Goal: Task Accomplishment & Management: Use online tool/utility

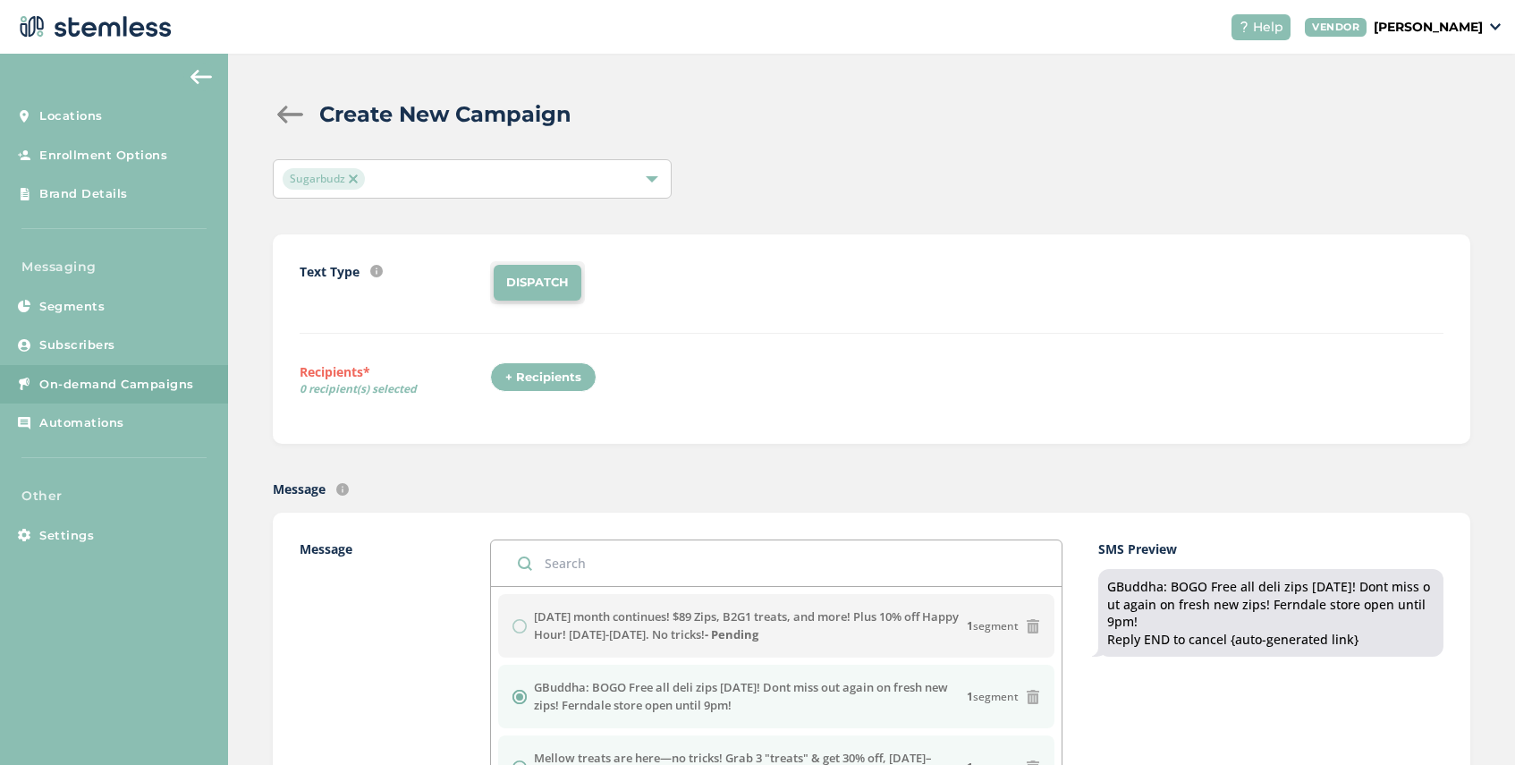
scroll to position [162, 0]
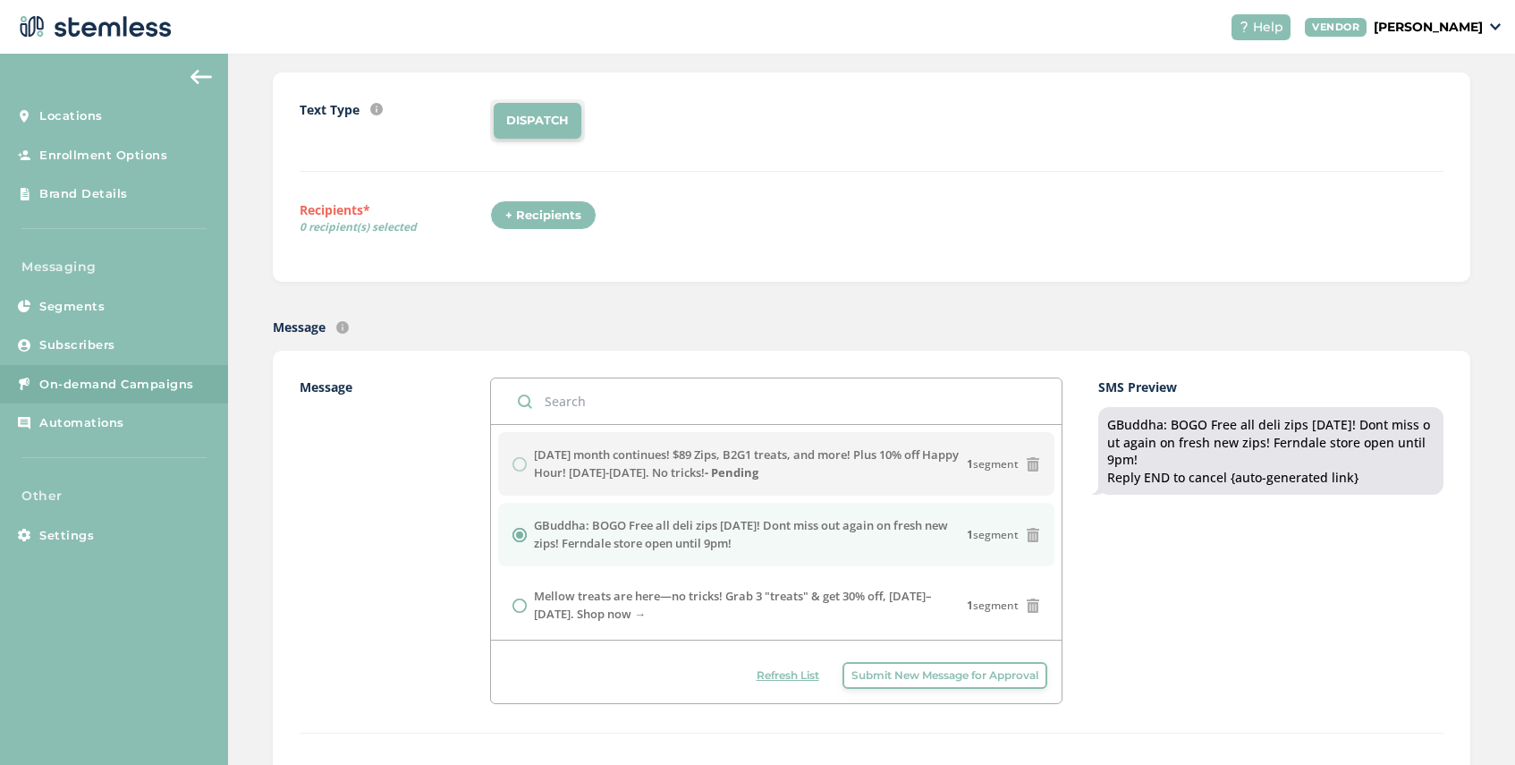
click at [766, 675] on span "Refresh List" at bounding box center [788, 675] width 63 height 16
click at [516, 537] on input "radio" at bounding box center [519, 535] width 14 height 14
radio input "true"
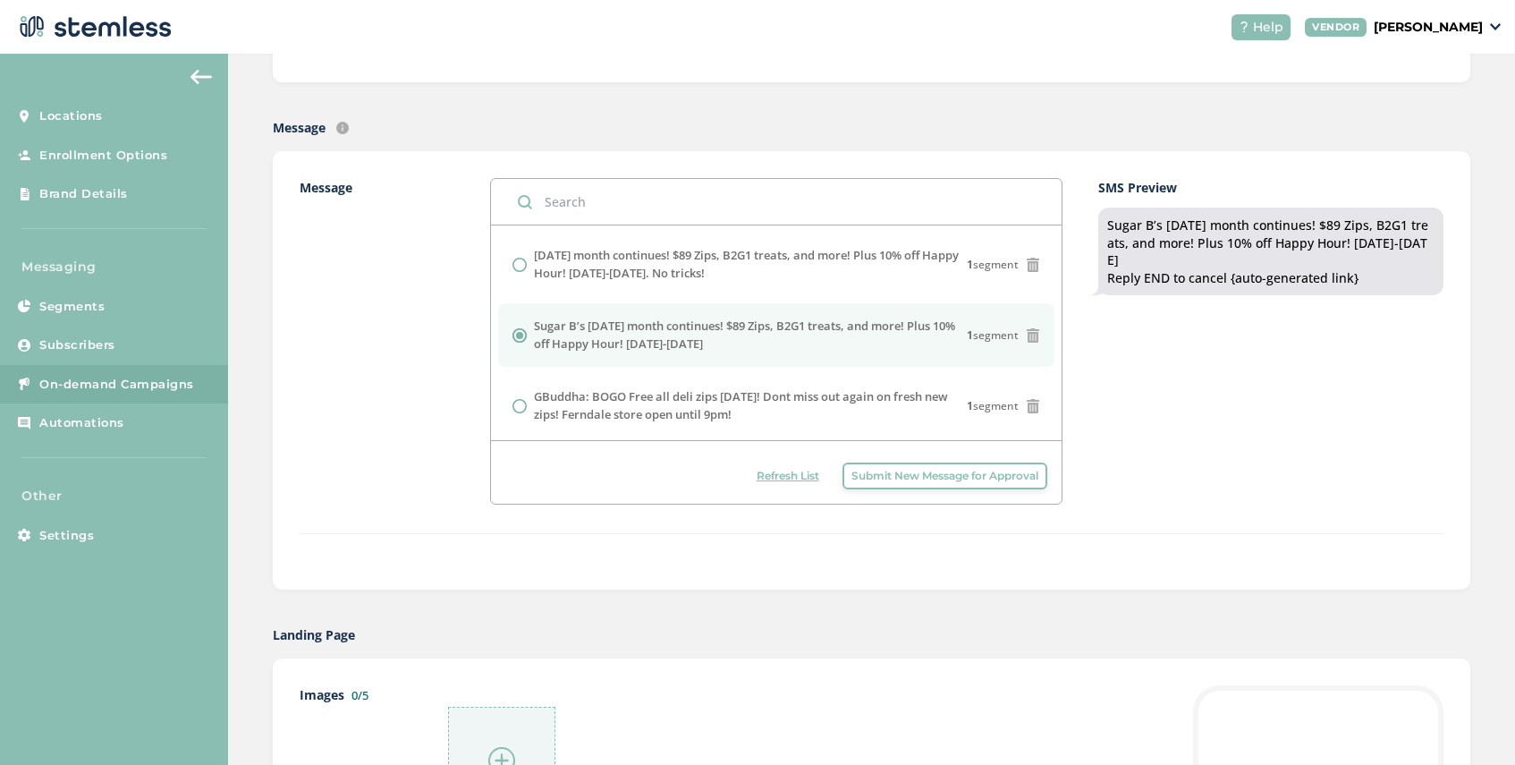
scroll to position [538, 0]
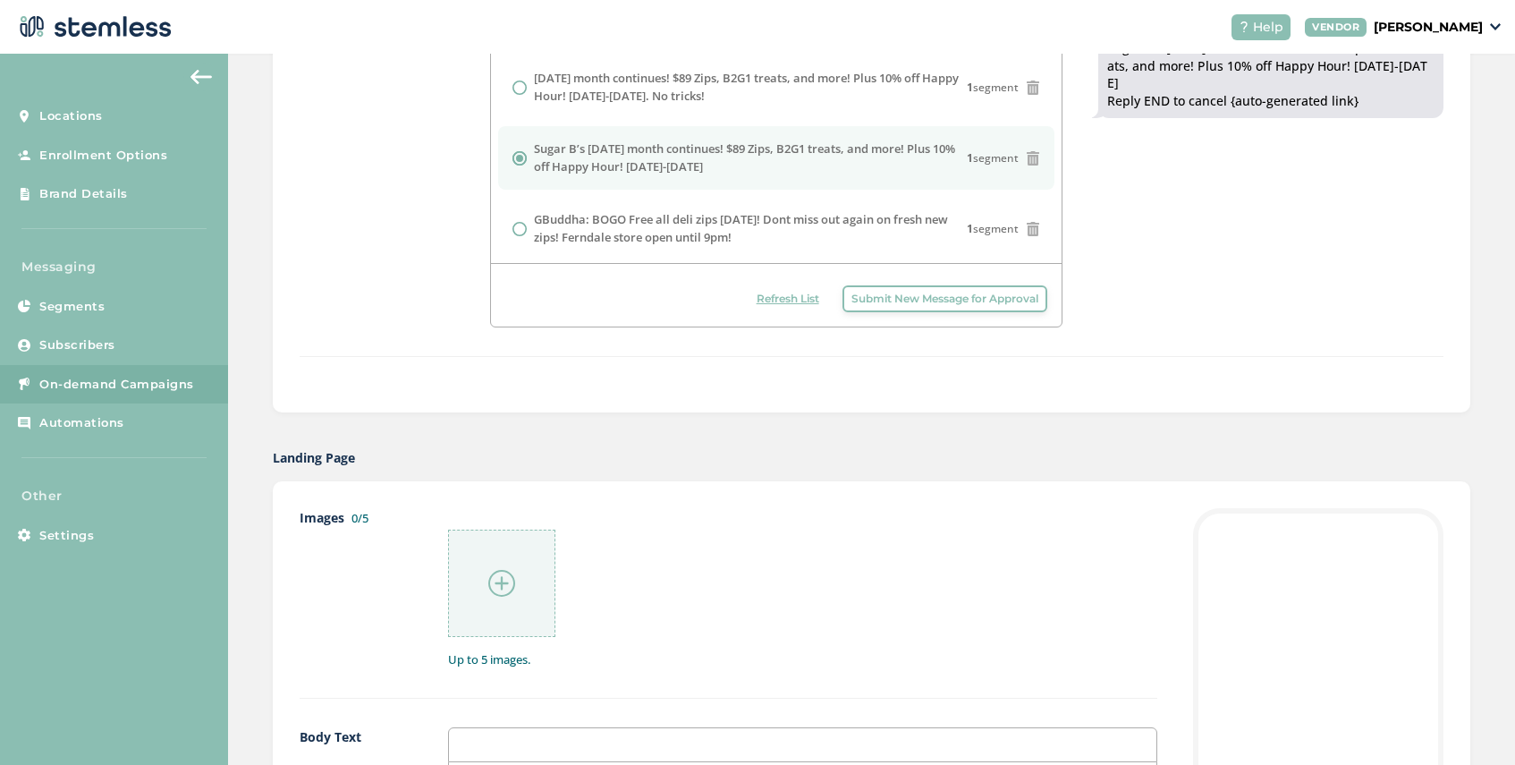
click at [495, 595] on img at bounding box center [501, 583] width 27 height 27
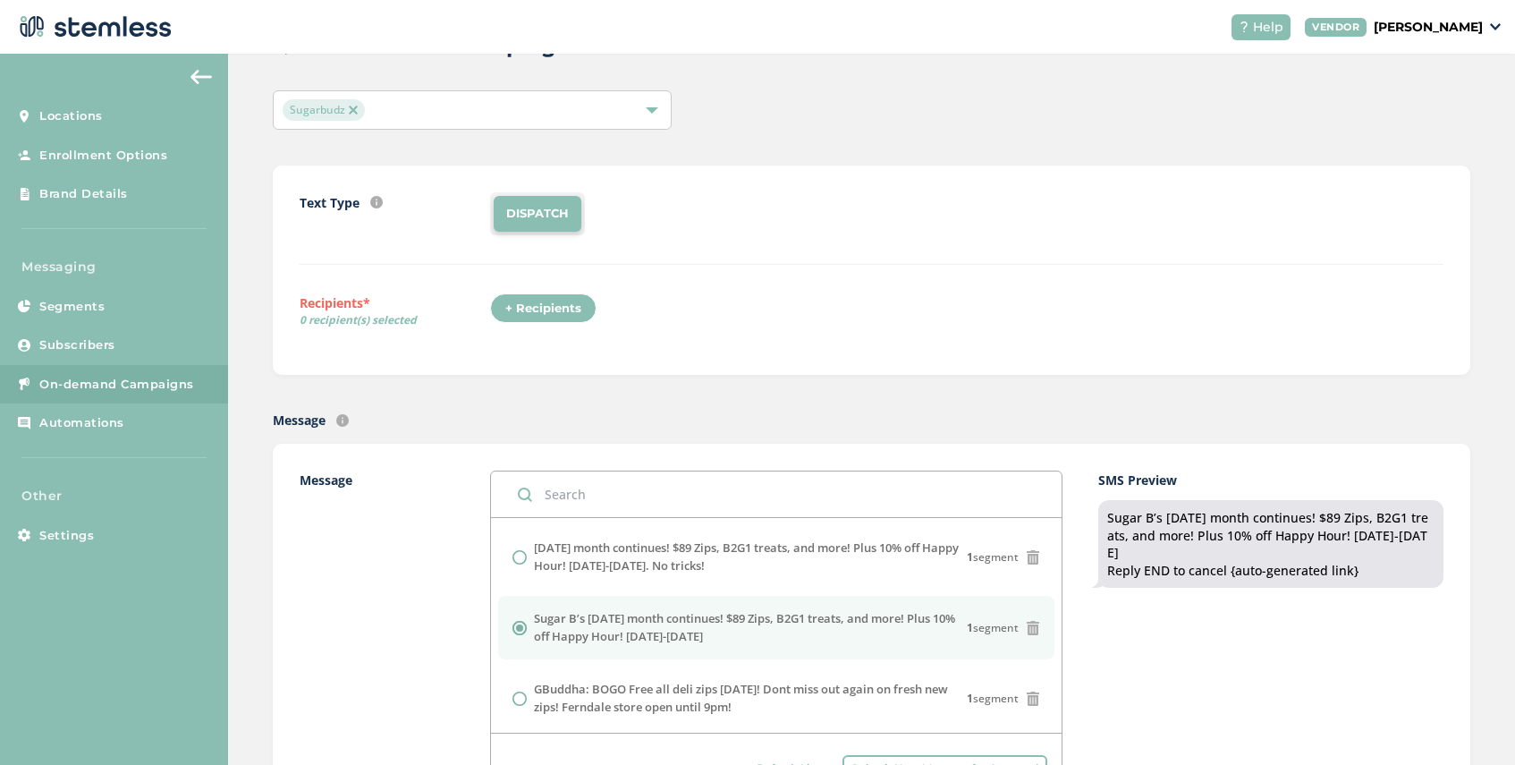
scroll to position [0, 0]
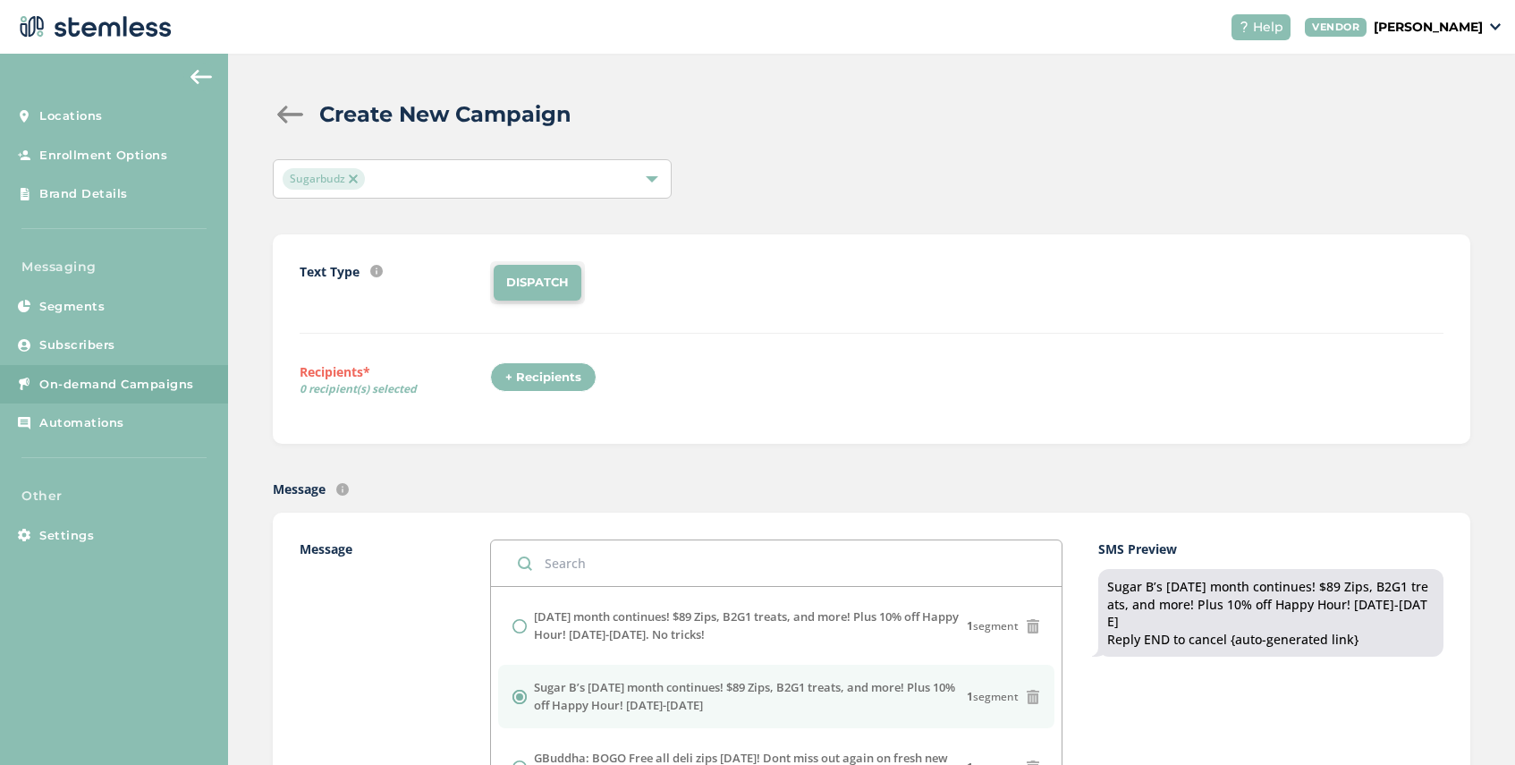
click at [542, 386] on div "+ Recipients" at bounding box center [543, 377] width 106 height 30
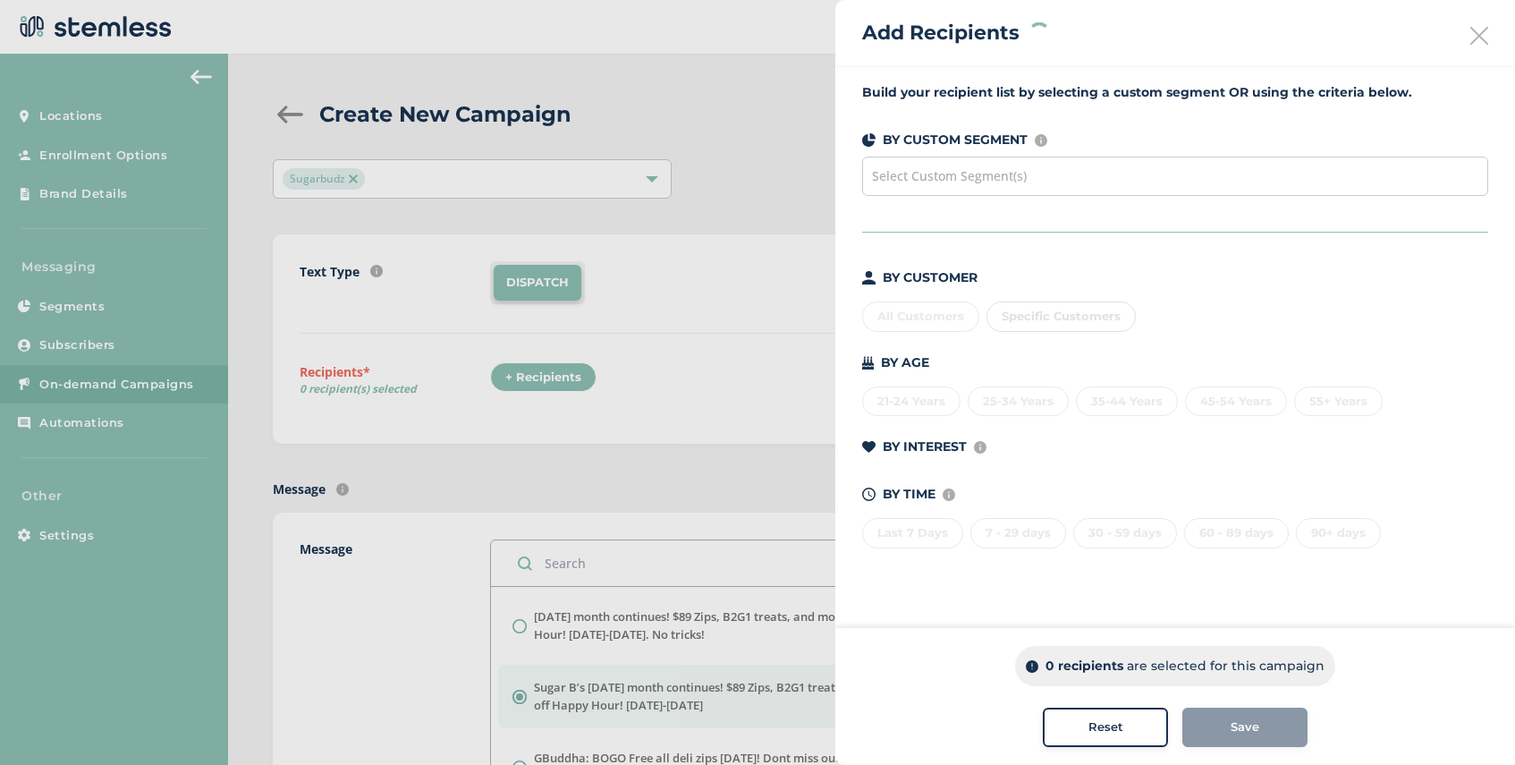
click at [1026, 173] on div "Select Custom Segment(s)" at bounding box center [1175, 176] width 626 height 39
click at [1169, 320] on div "All Customers Specific Customers" at bounding box center [1175, 313] width 626 height 38
click at [1095, 317] on span "Specific Customers" at bounding box center [1061, 316] width 119 height 14
click at [1060, 352] on input "text" at bounding box center [1165, 352] width 329 height 19
type input "olena"
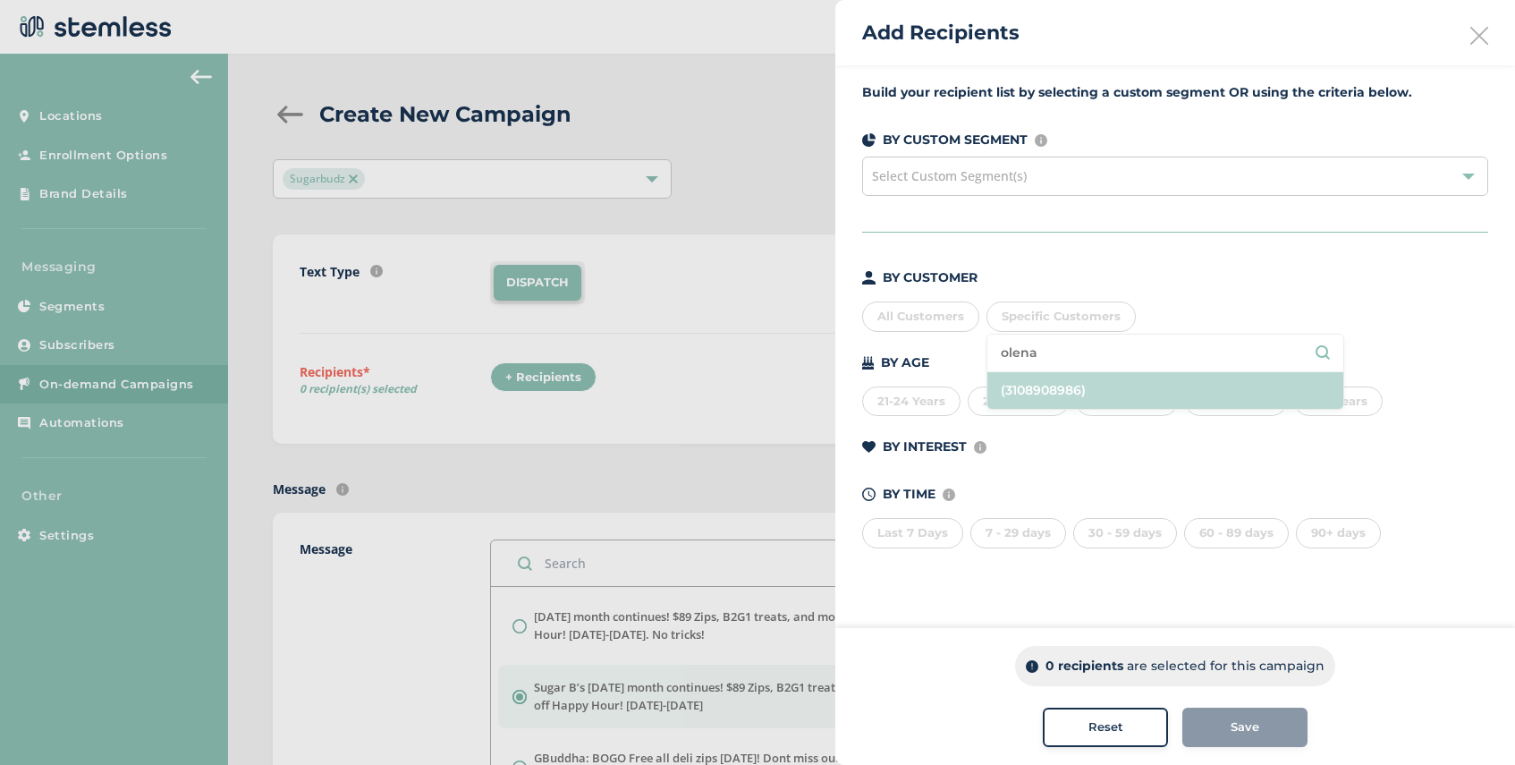
click at [1055, 394] on li "(3108908986)" at bounding box center [1165, 390] width 356 height 37
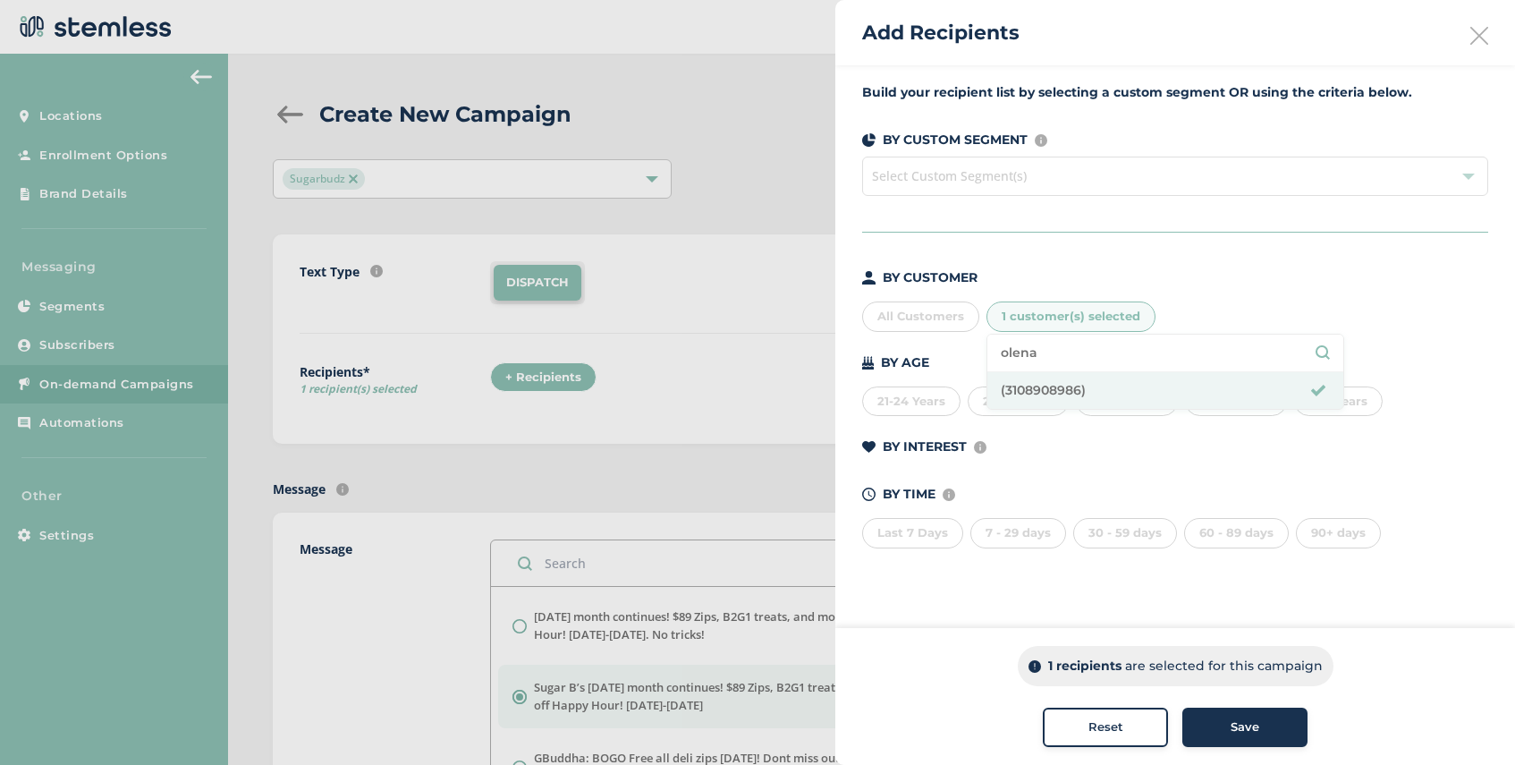
click at [1217, 728] on div "Save" at bounding box center [1245, 727] width 97 height 18
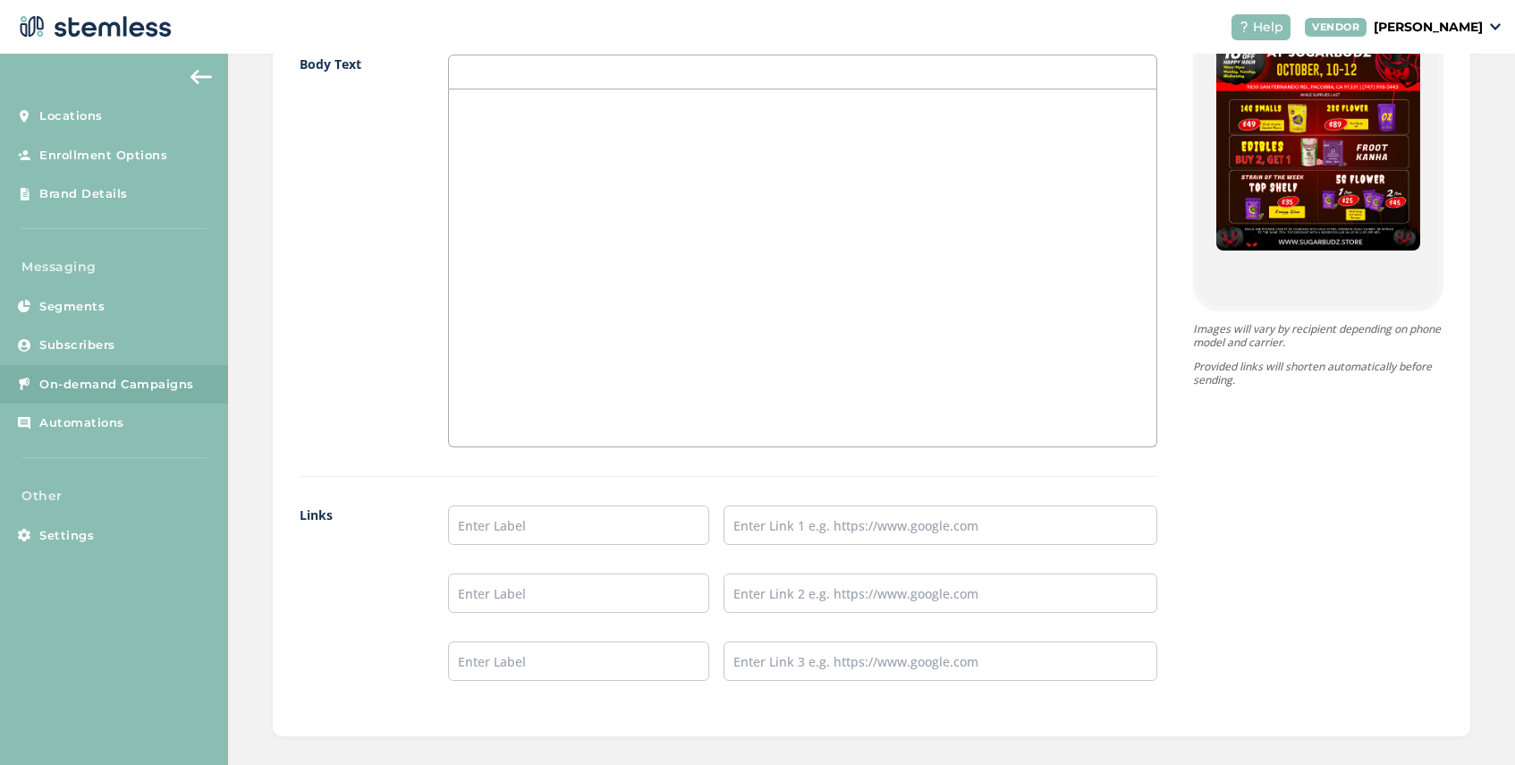
scroll to position [1243, 0]
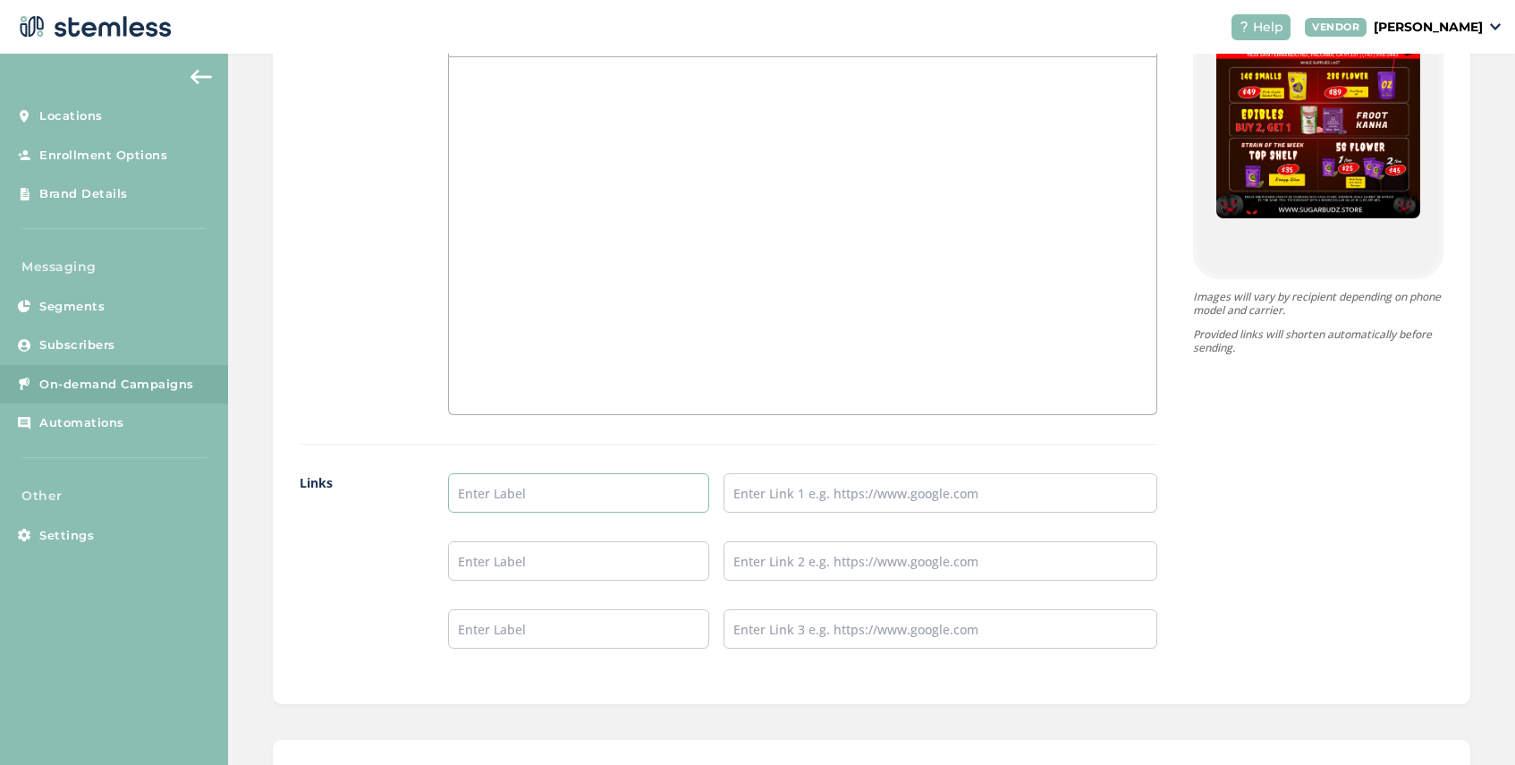
click at [499, 505] on input "text" at bounding box center [578, 492] width 260 height 39
type input "SHOP NOW"
click at [760, 491] on input "text" at bounding box center [940, 492] width 434 height 39
click at [762, 549] on input "text" at bounding box center [940, 560] width 434 height 39
click at [762, 614] on input "text" at bounding box center [940, 628] width 434 height 39
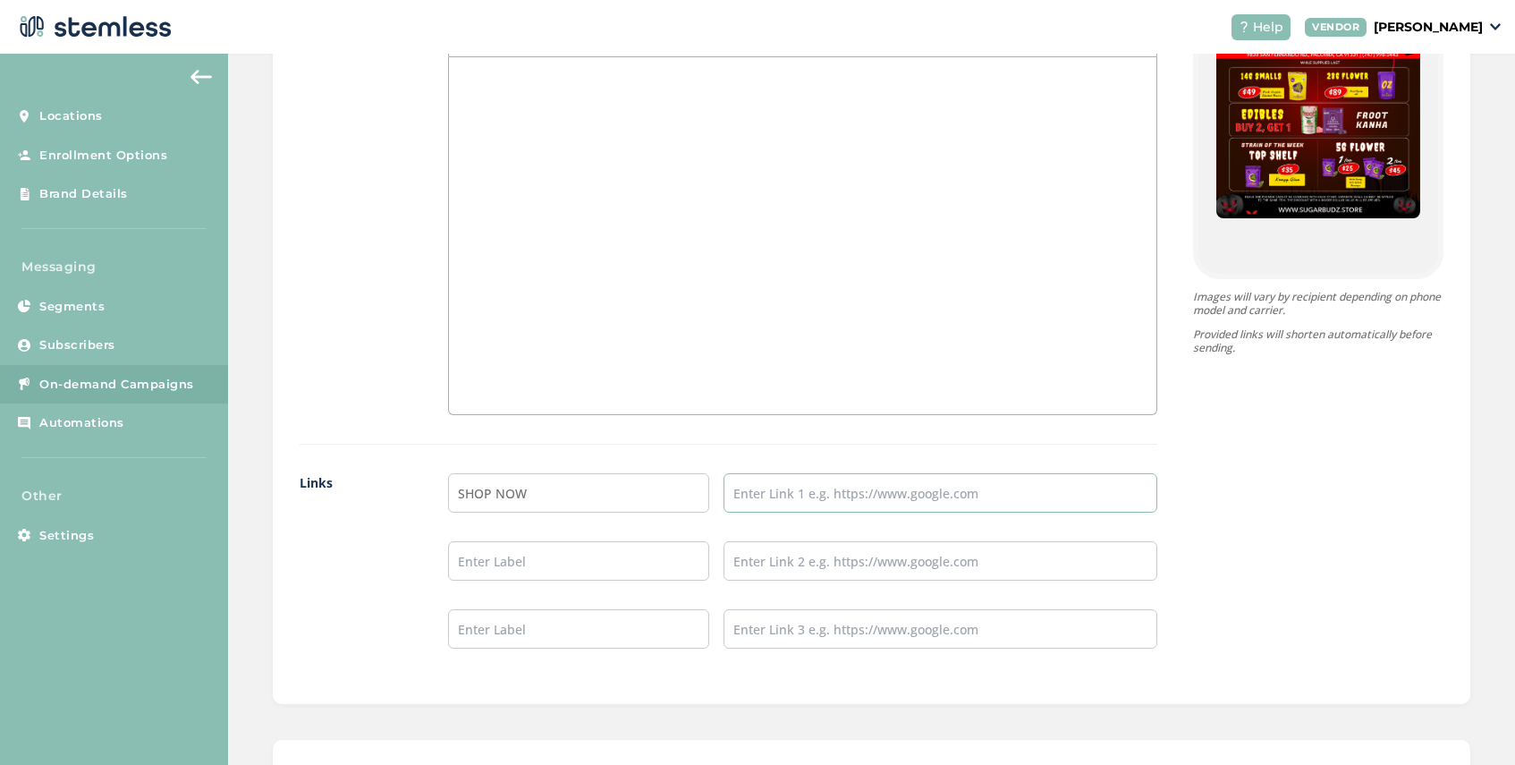
click at [785, 497] on input "text" at bounding box center [940, 492] width 434 height 39
paste input "[URL][DOMAIN_NAME]"
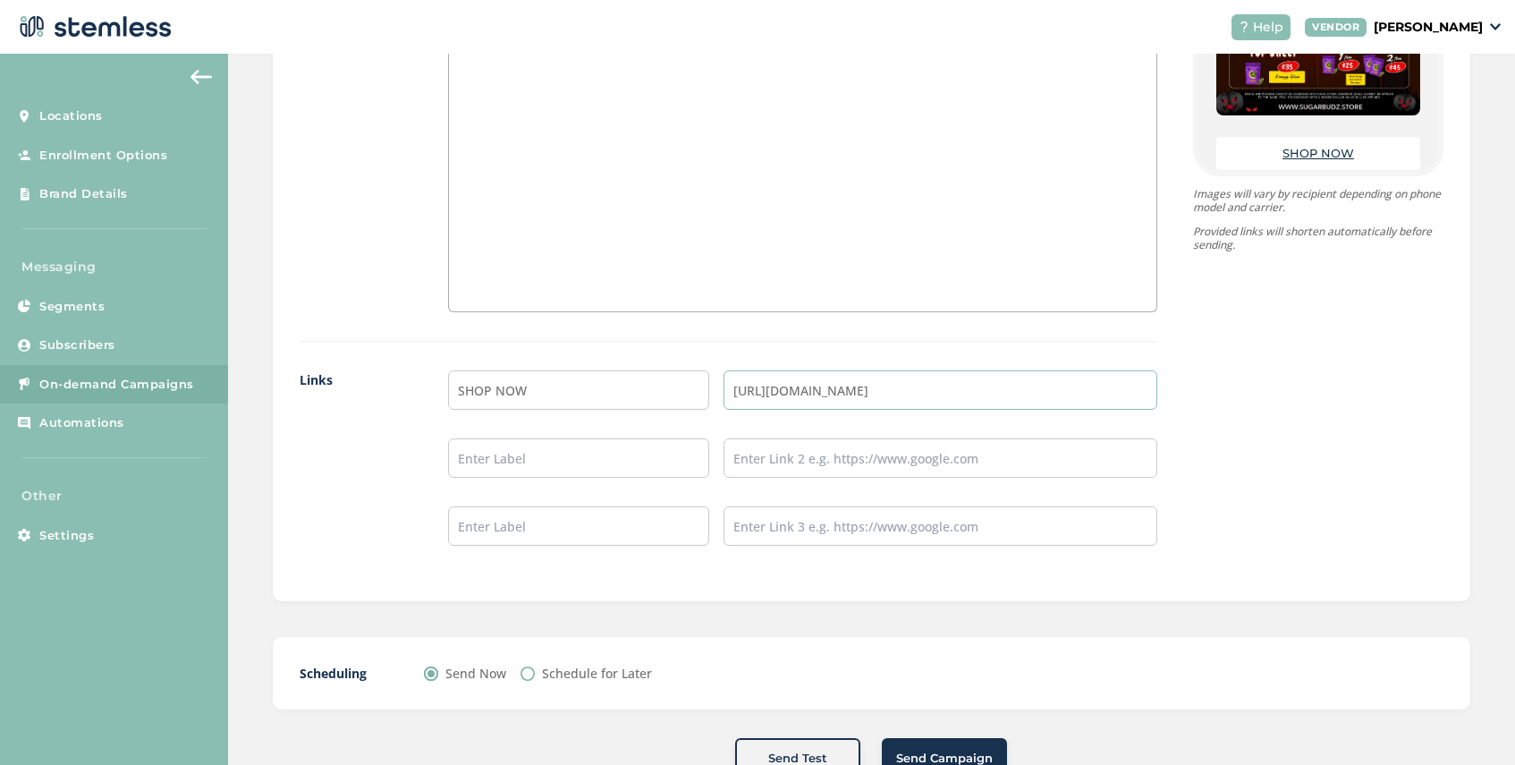
scroll to position [1500, 0]
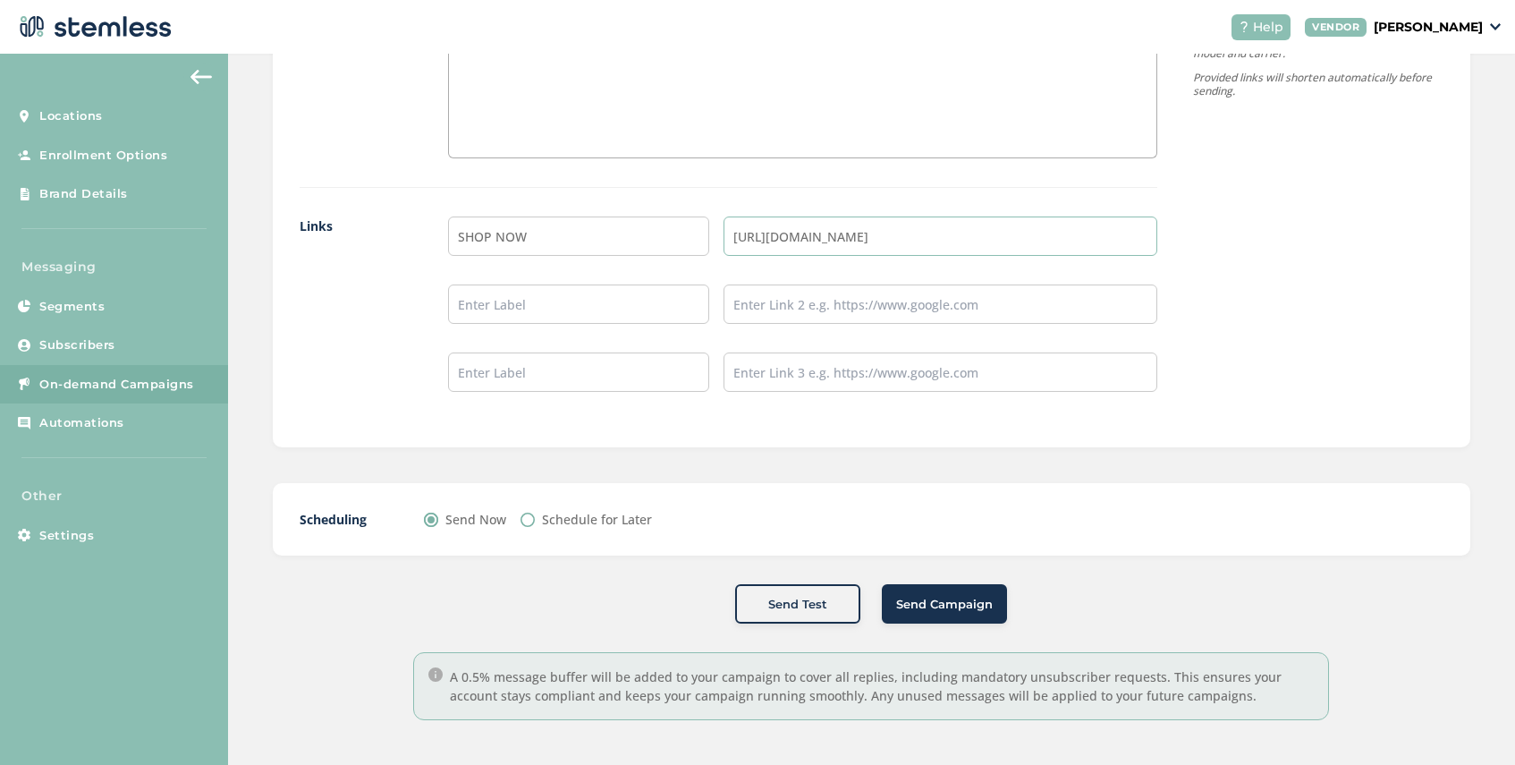
type input "[URL][DOMAIN_NAME]"
click at [929, 599] on span "Send Campaign" at bounding box center [944, 605] width 97 height 18
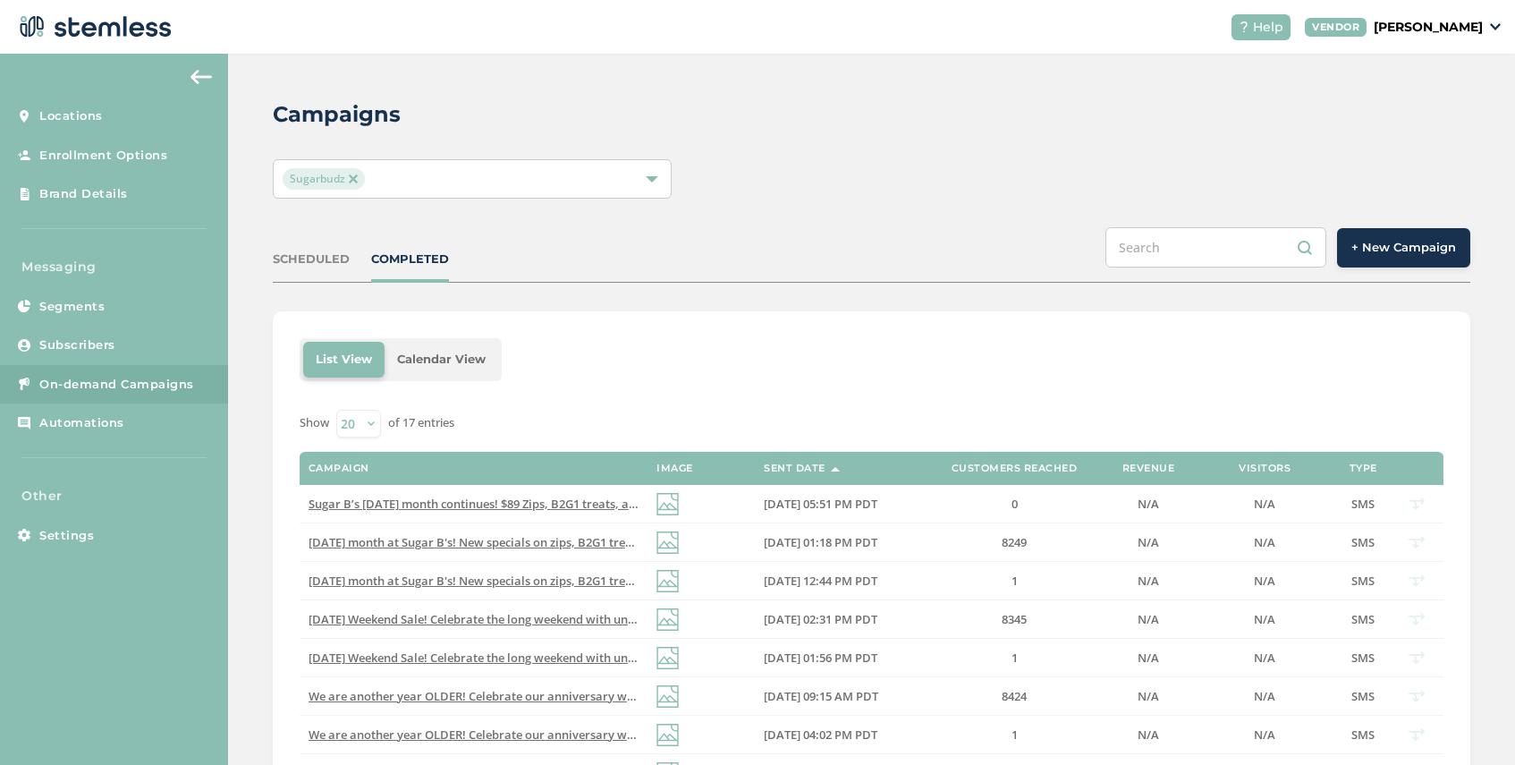
click at [1393, 251] on span "+ New Campaign" at bounding box center [1403, 248] width 105 height 18
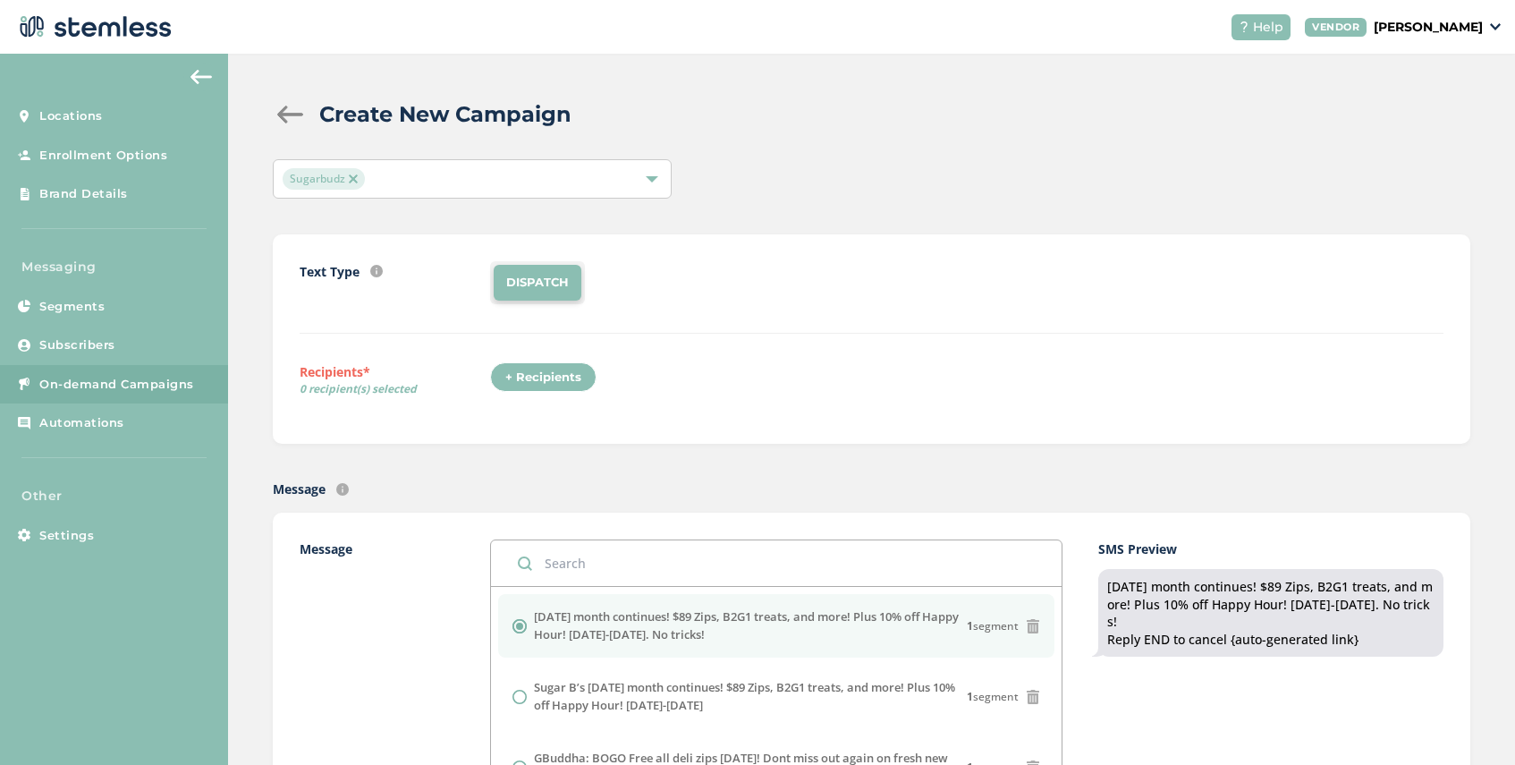
click at [557, 384] on div "+ Recipients" at bounding box center [543, 377] width 106 height 30
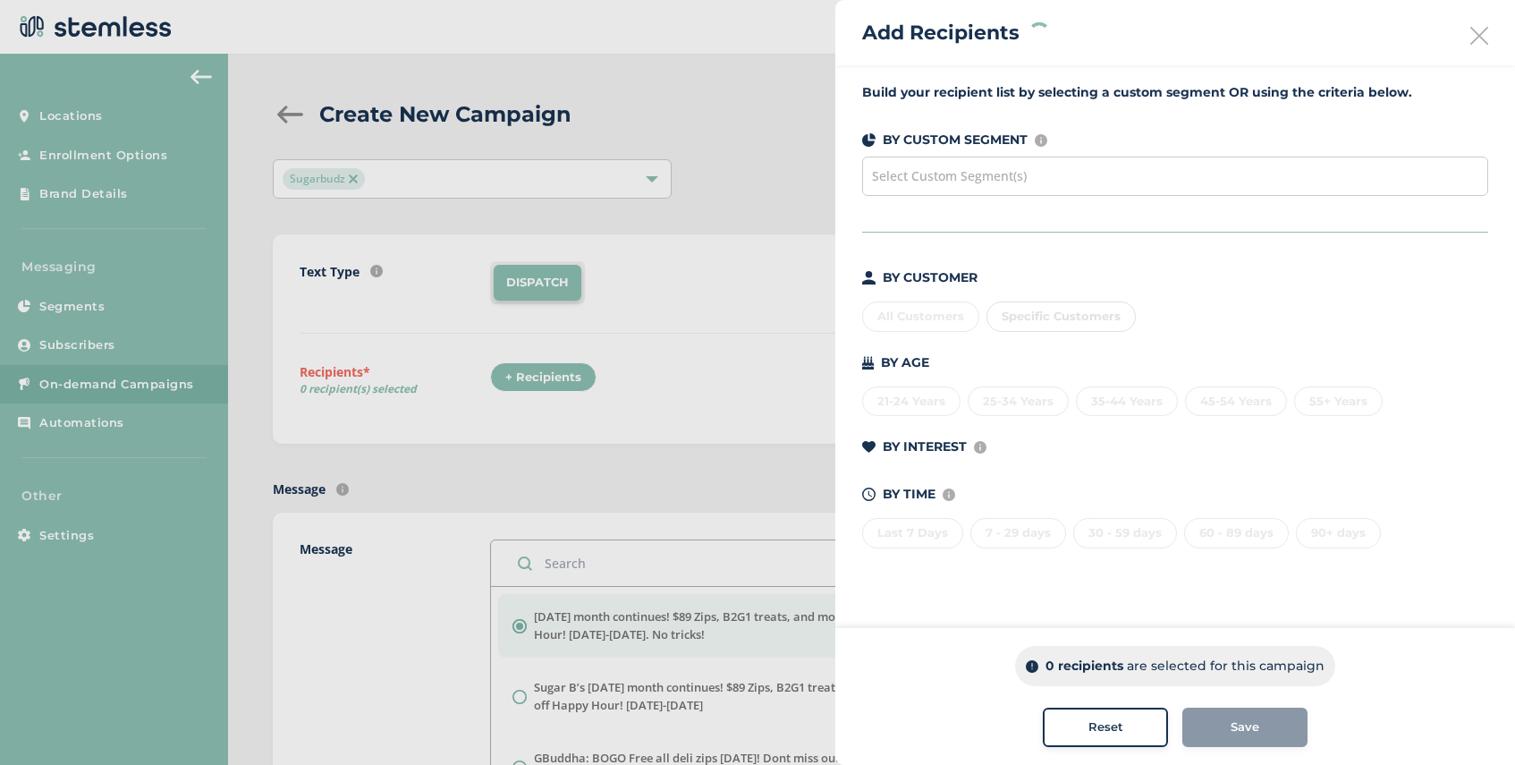
click at [974, 181] on span "Select Custom Segment(s)" at bounding box center [949, 175] width 155 height 17
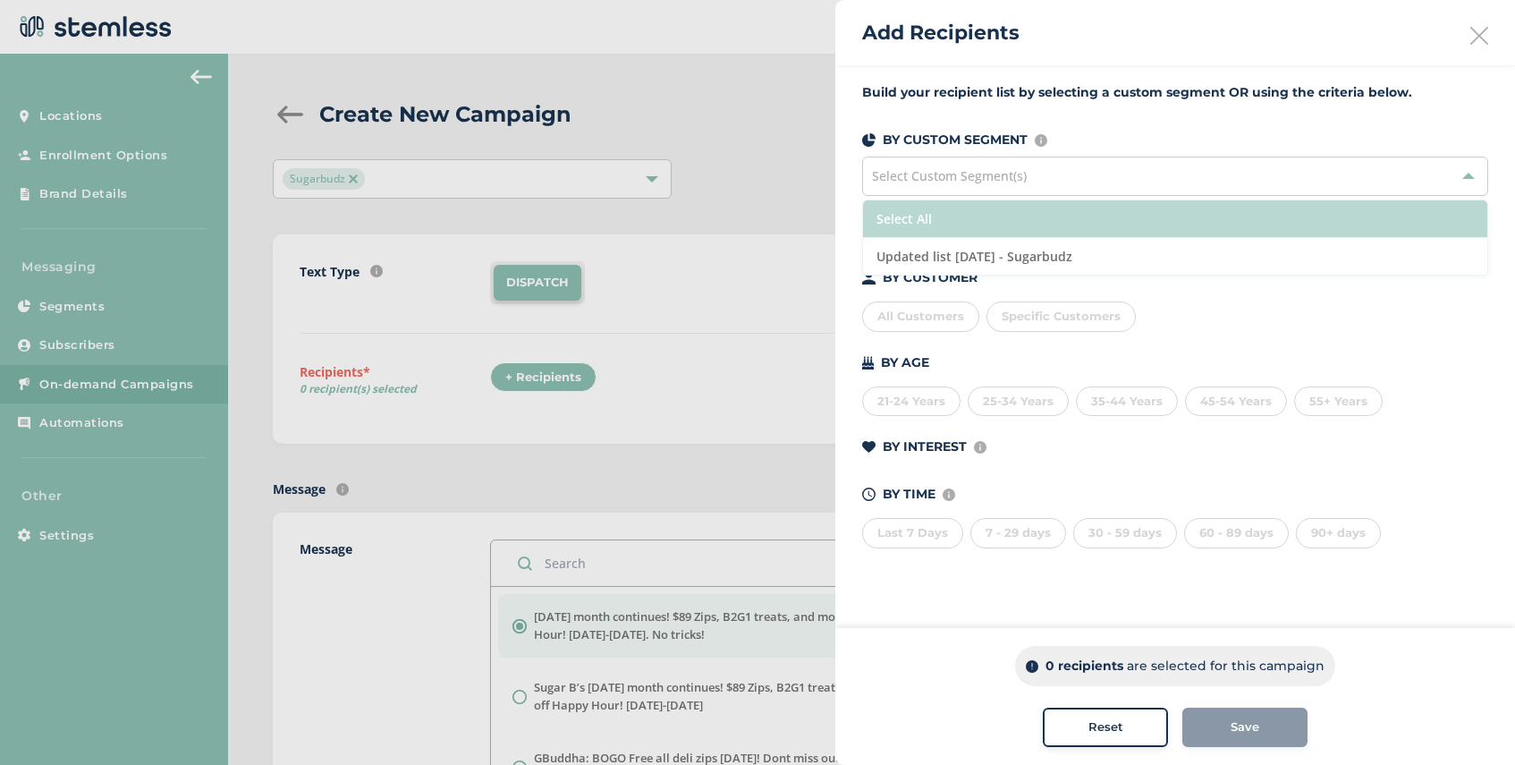
click at [986, 214] on li "Select All" at bounding box center [1175, 219] width 624 height 38
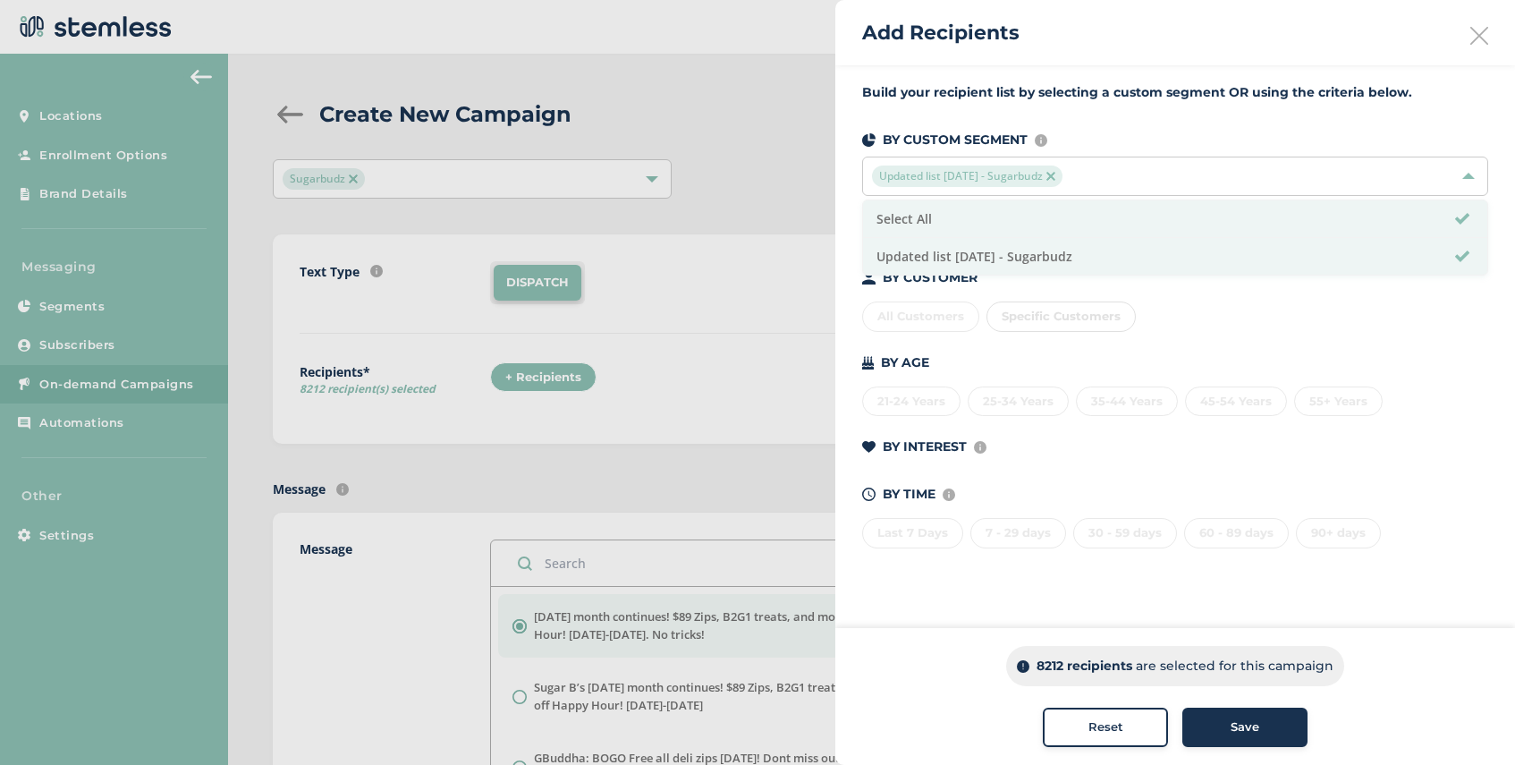
click at [1244, 725] on span "Save" at bounding box center [1245, 727] width 29 height 18
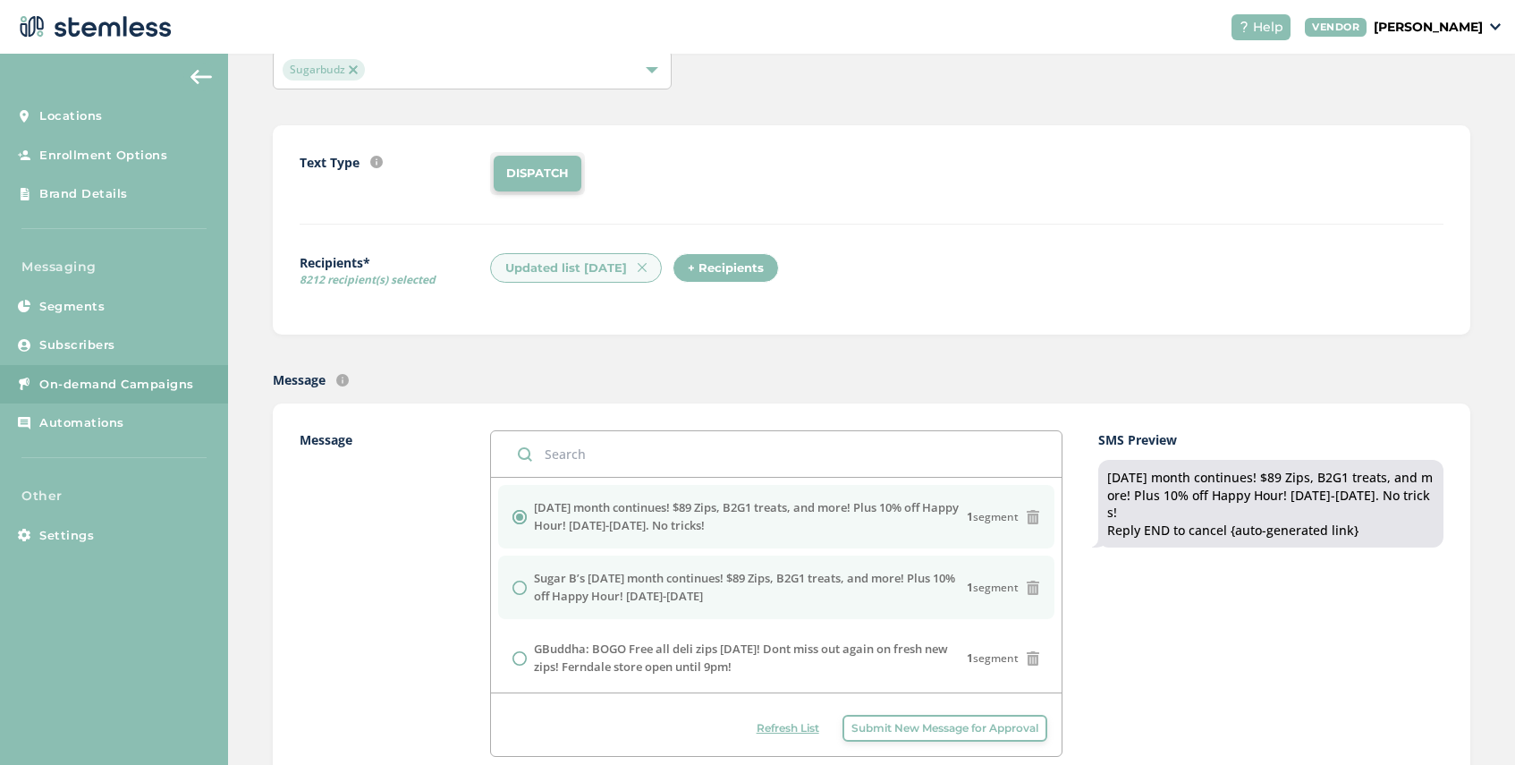
click at [516, 591] on input "radio" at bounding box center [519, 587] width 14 height 14
radio input "true"
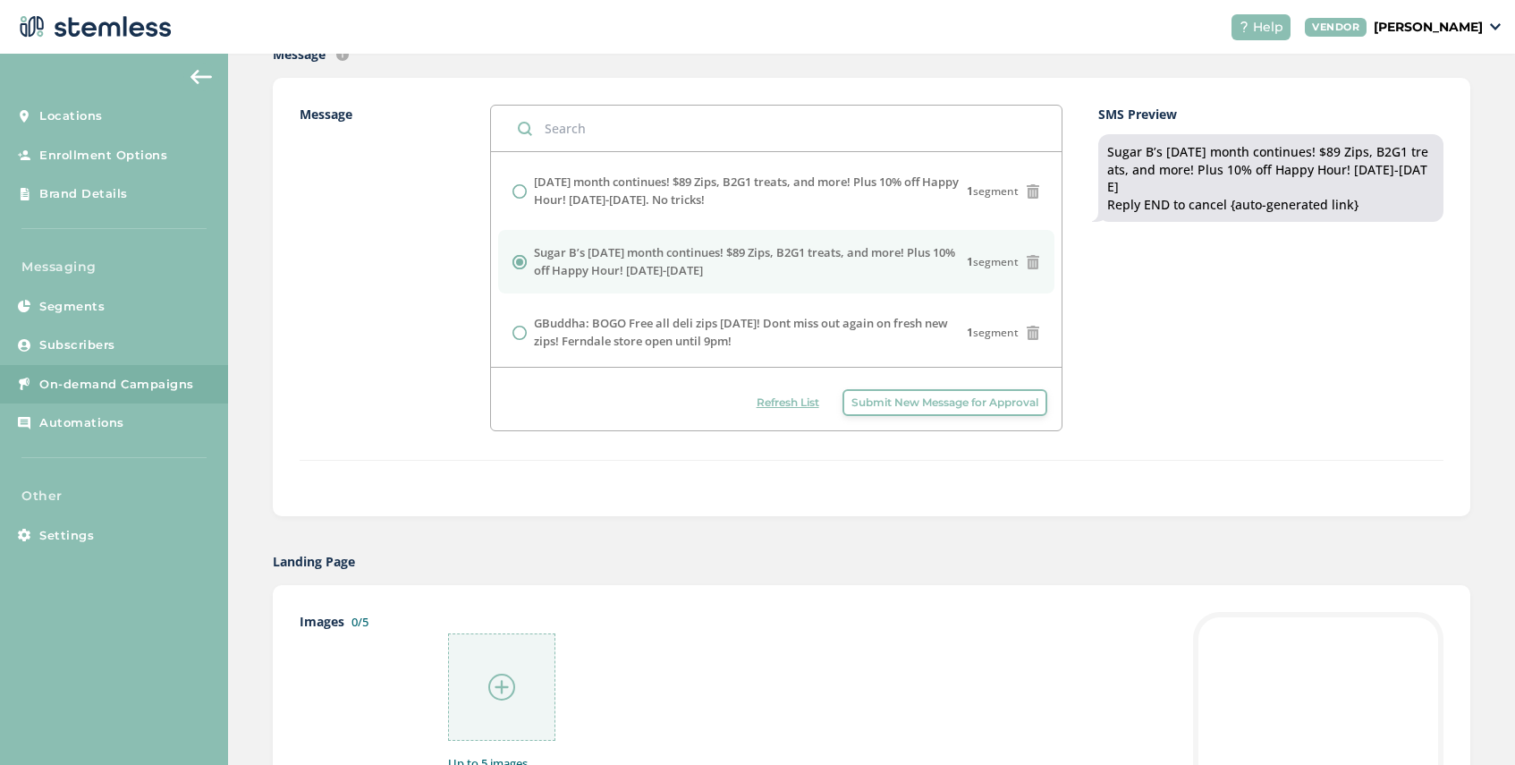
scroll to position [491, 0]
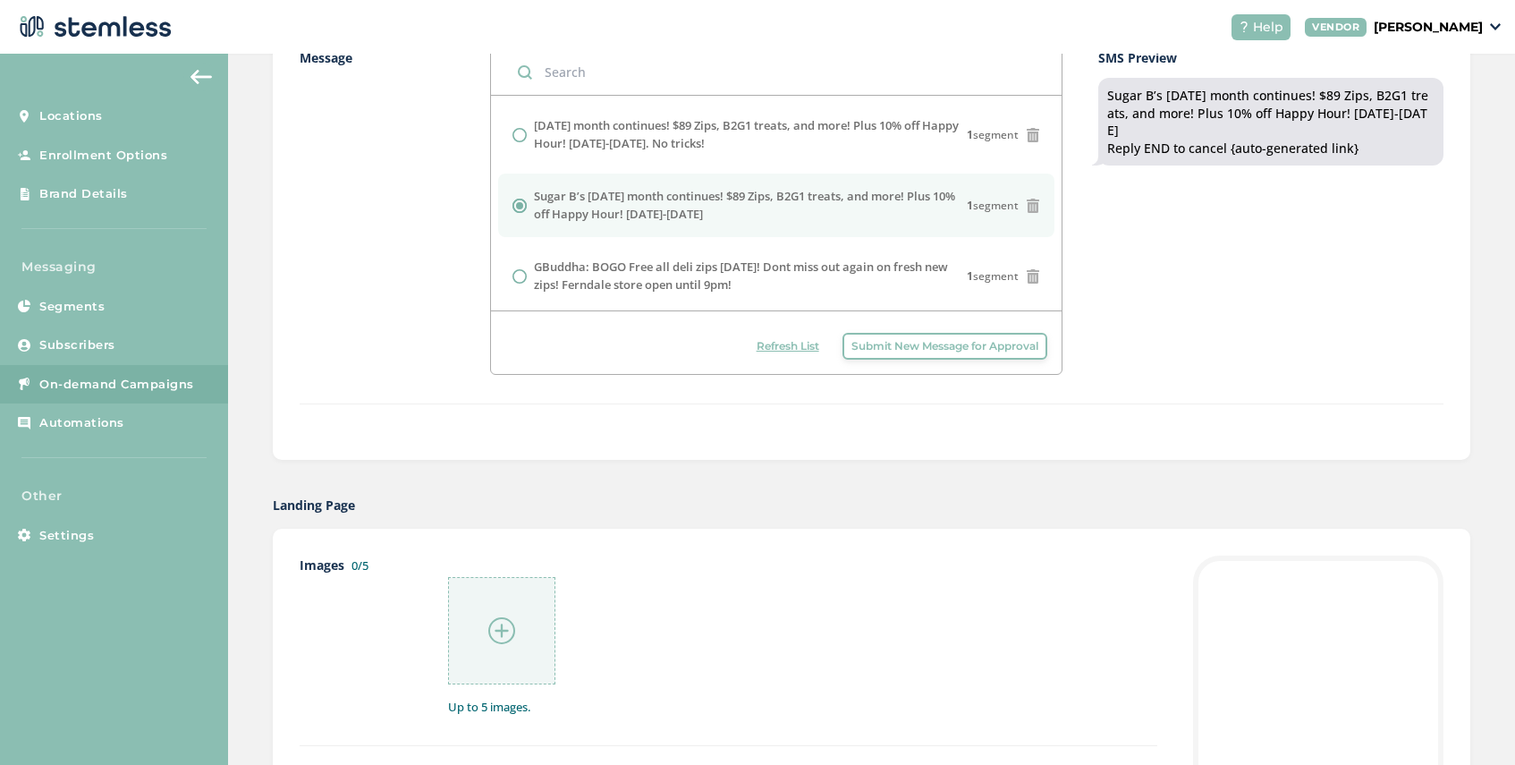
click at [496, 633] on img at bounding box center [501, 630] width 27 height 27
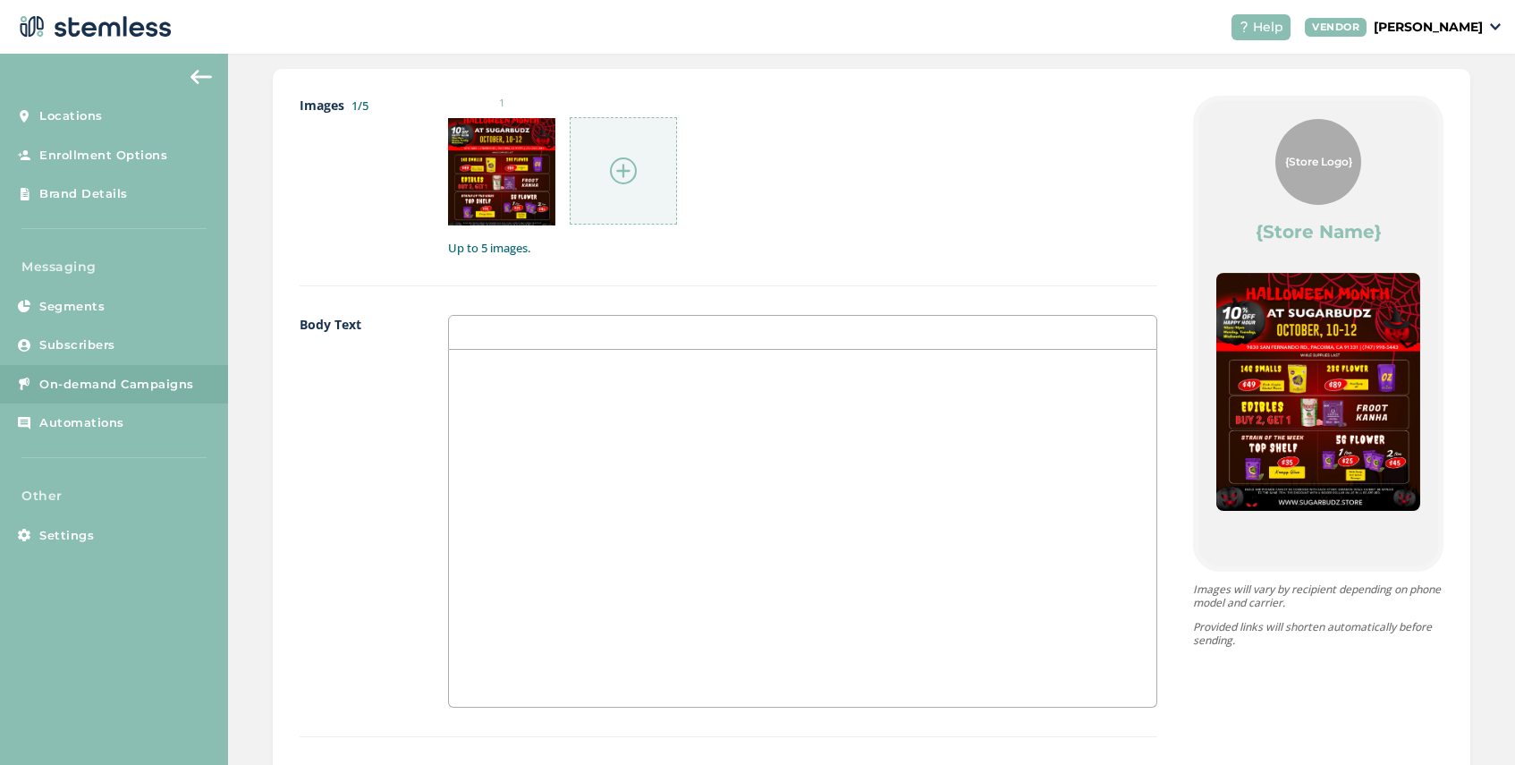
scroll to position [1167, 0]
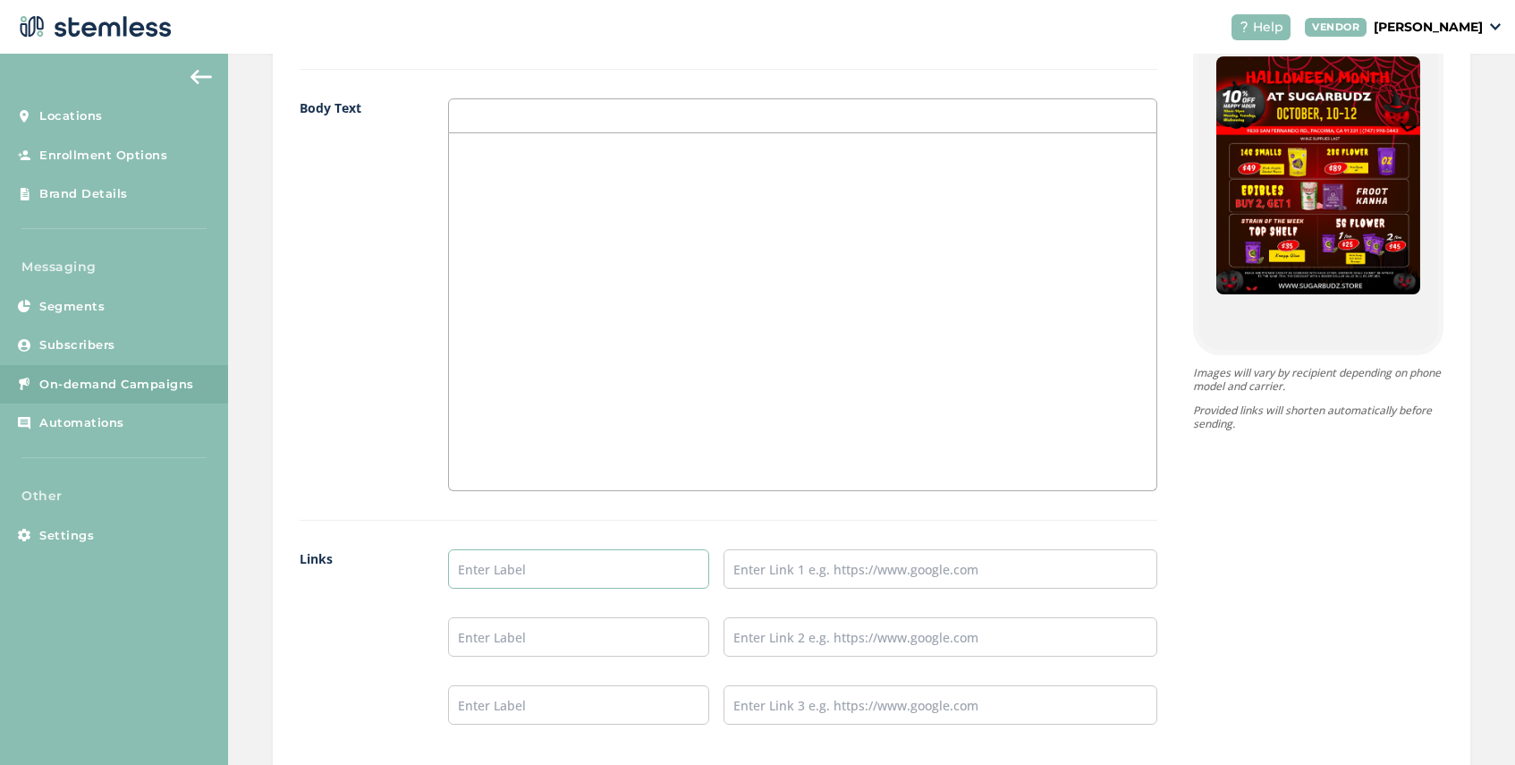
click at [522, 579] on input "text" at bounding box center [578, 568] width 260 height 39
type input "SHOP NOW"
click at [801, 577] on input "text" at bounding box center [940, 568] width 434 height 39
paste input "[URL][DOMAIN_NAME]"
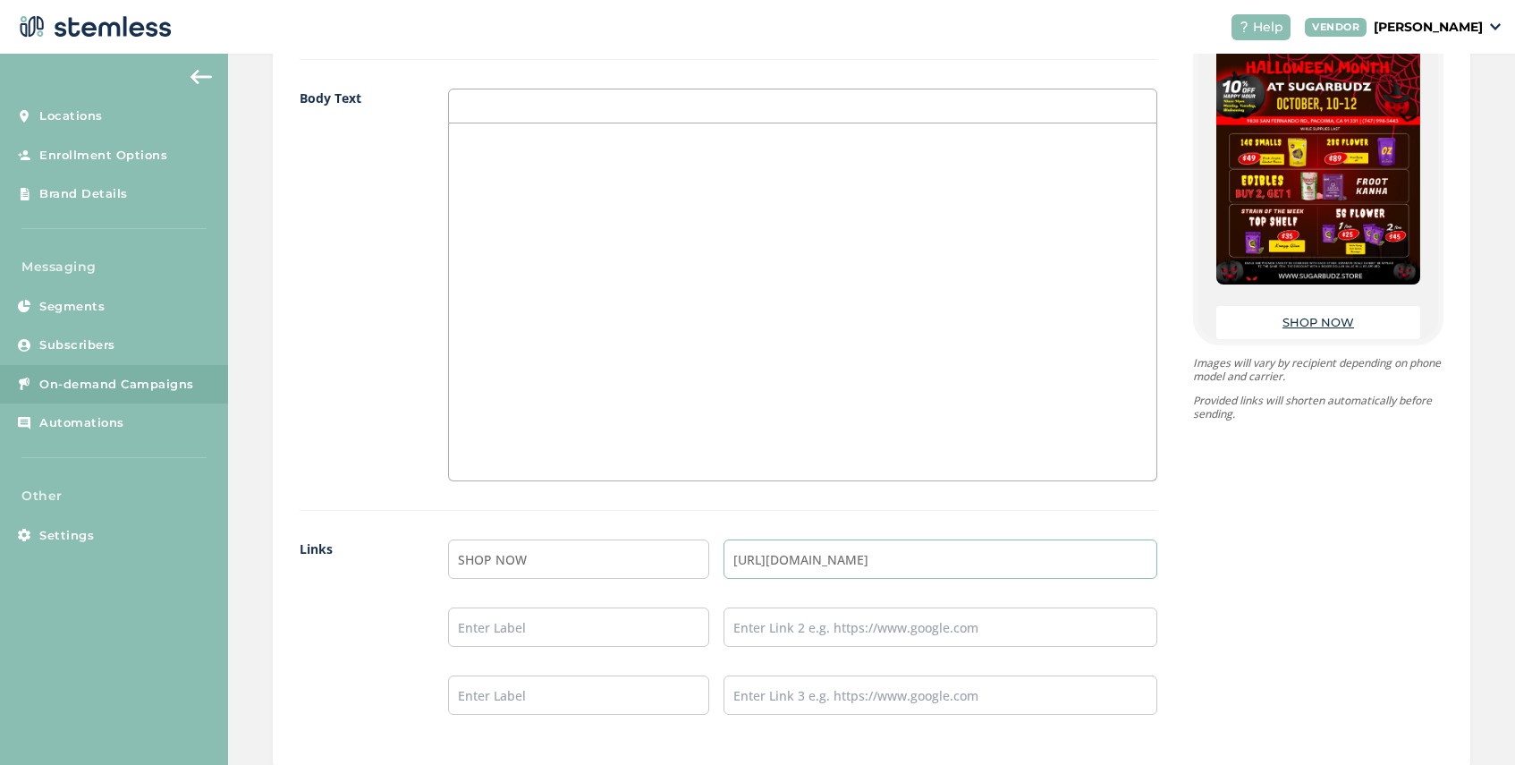
scroll to position [1500, 0]
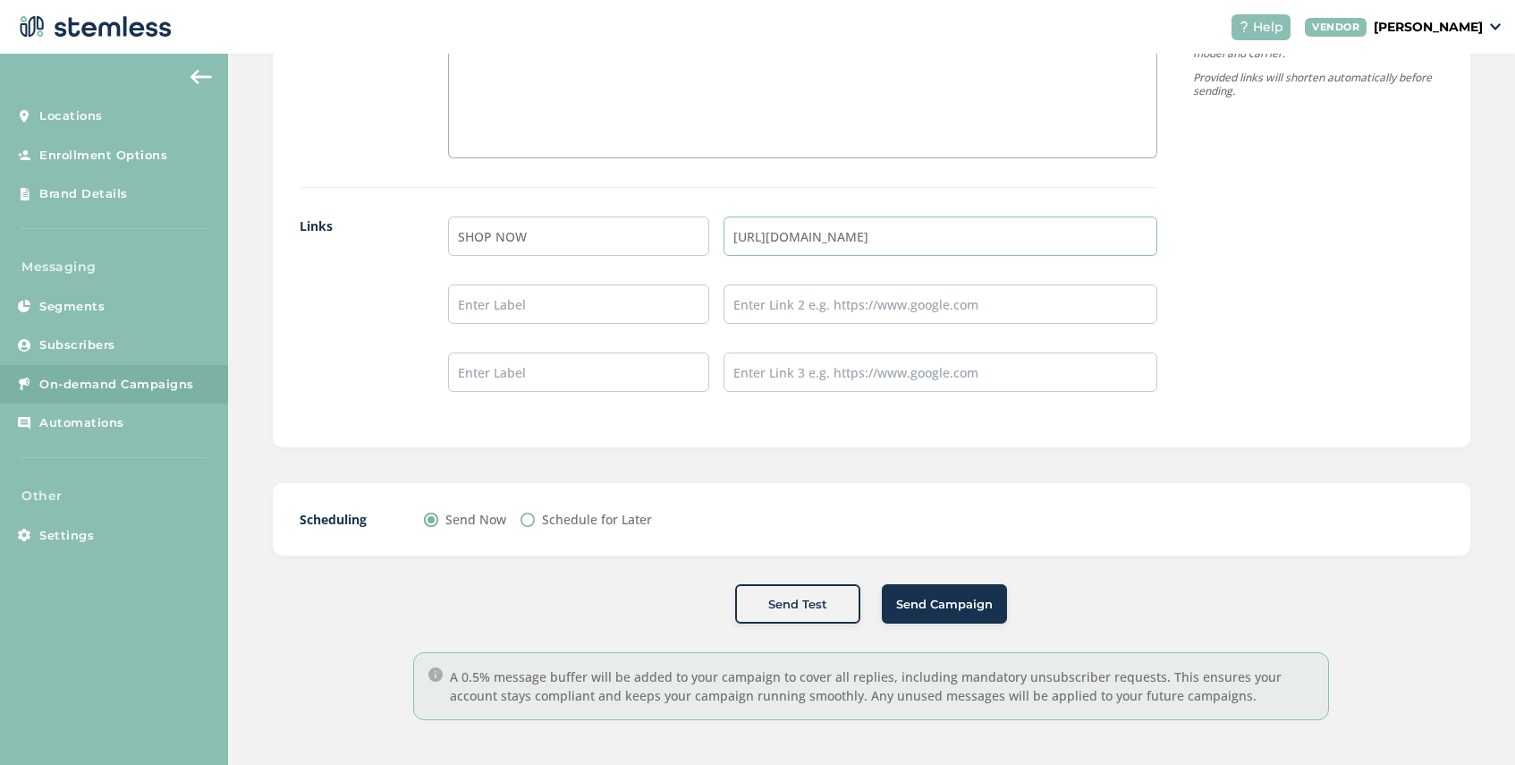
type input "[URL][DOMAIN_NAME]"
click at [948, 587] on button "Send Campaign" at bounding box center [944, 603] width 125 height 39
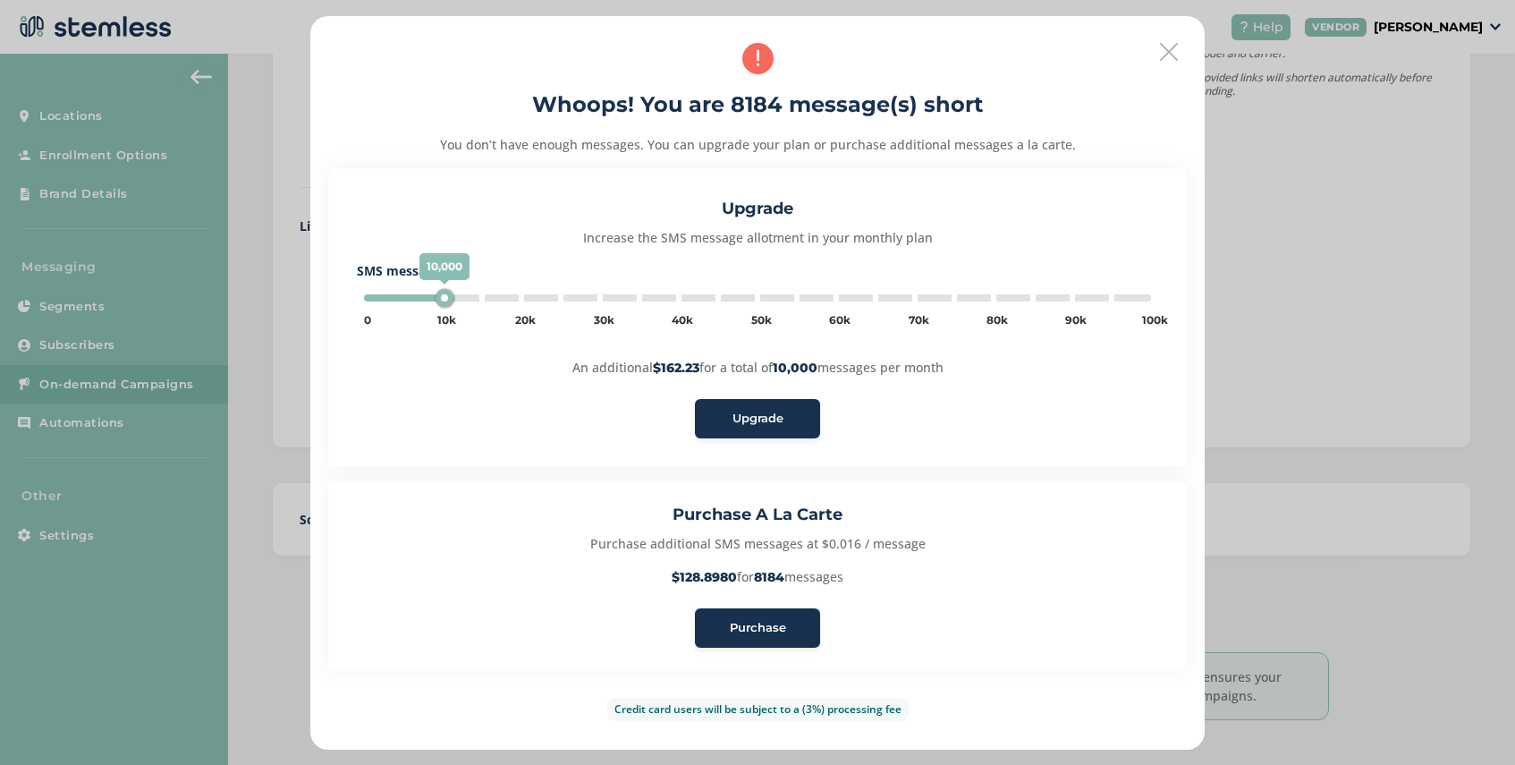
click at [748, 630] on span "Purchase" at bounding box center [758, 628] width 56 height 18
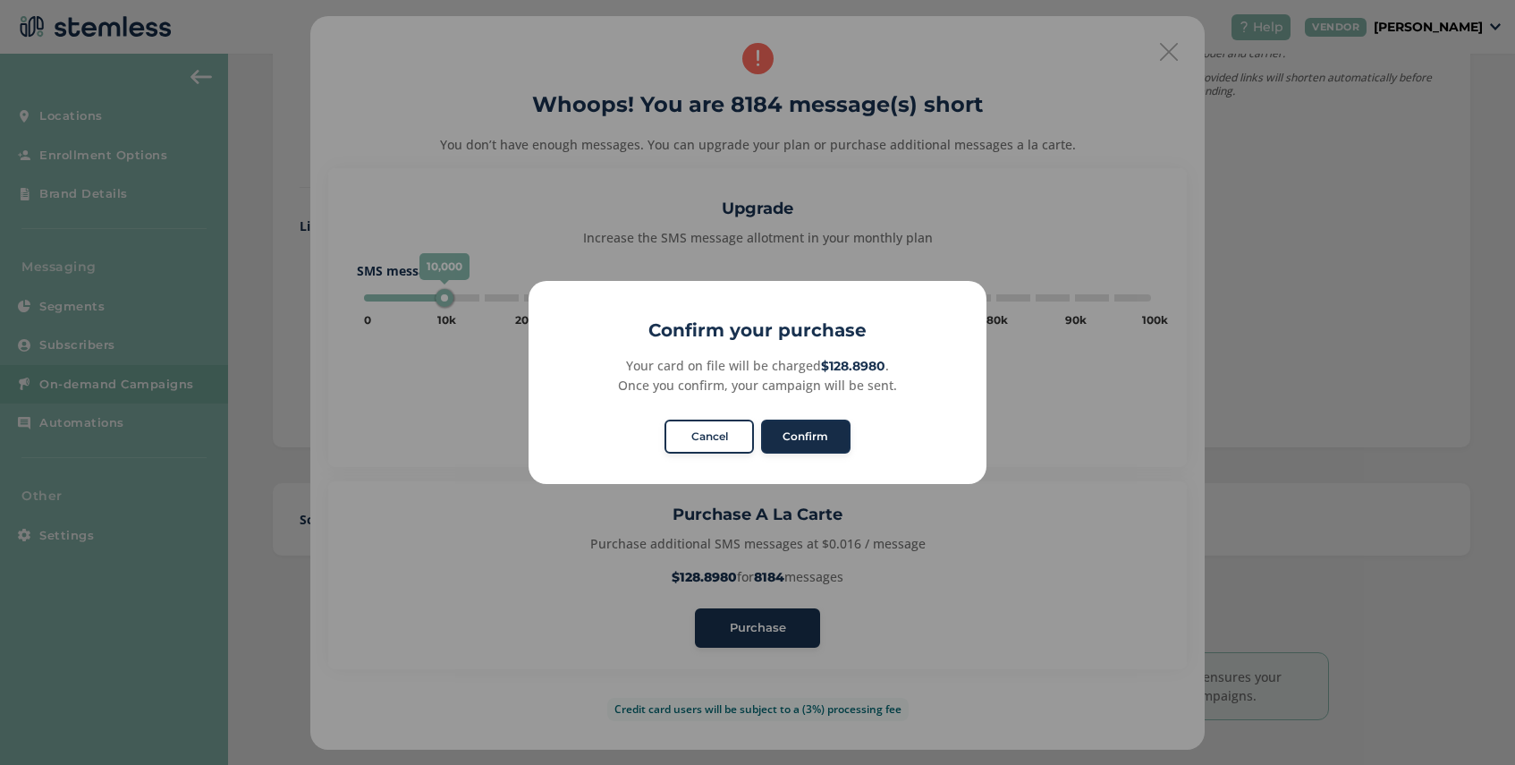
click at [814, 432] on button "Confirm" at bounding box center [805, 436] width 89 height 34
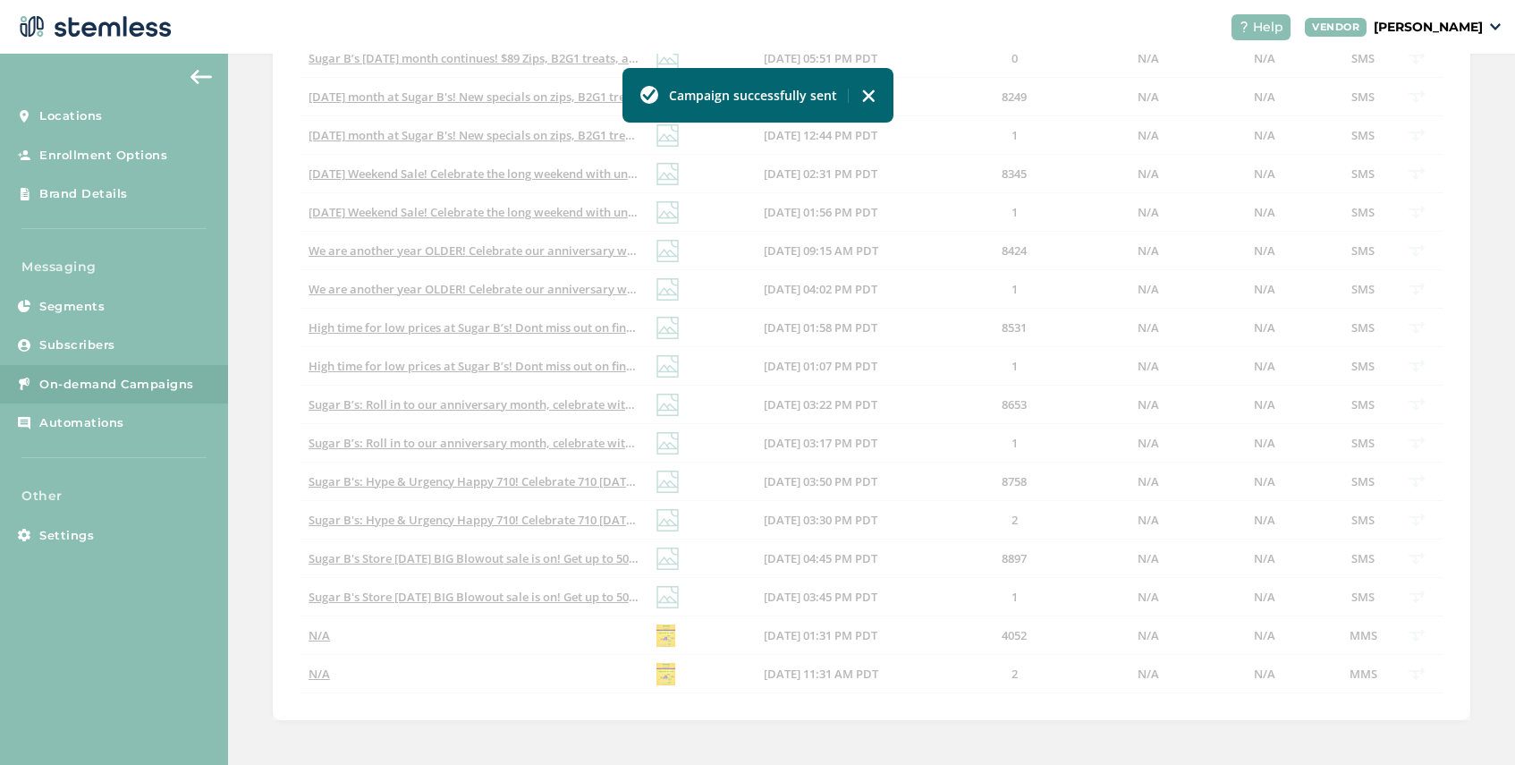
scroll to position [445, 0]
